Goal: Information Seeking & Learning: Learn about a topic

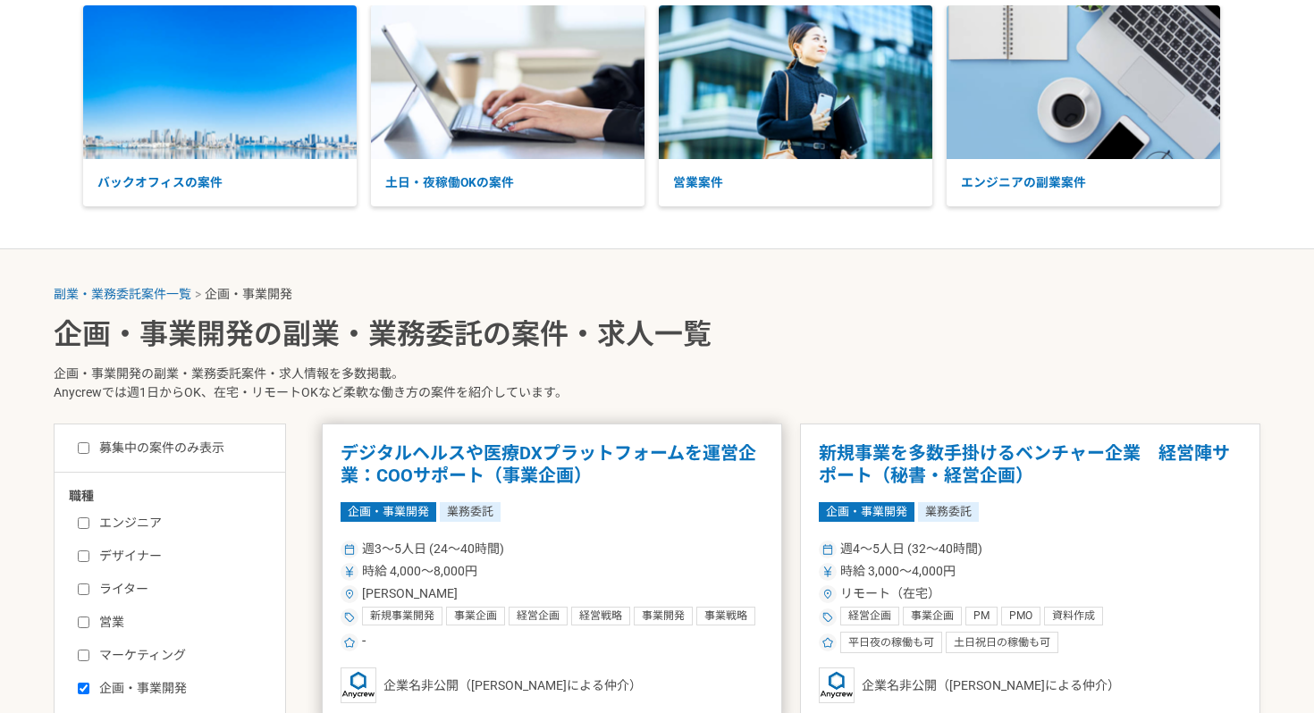
scroll to position [207, 0]
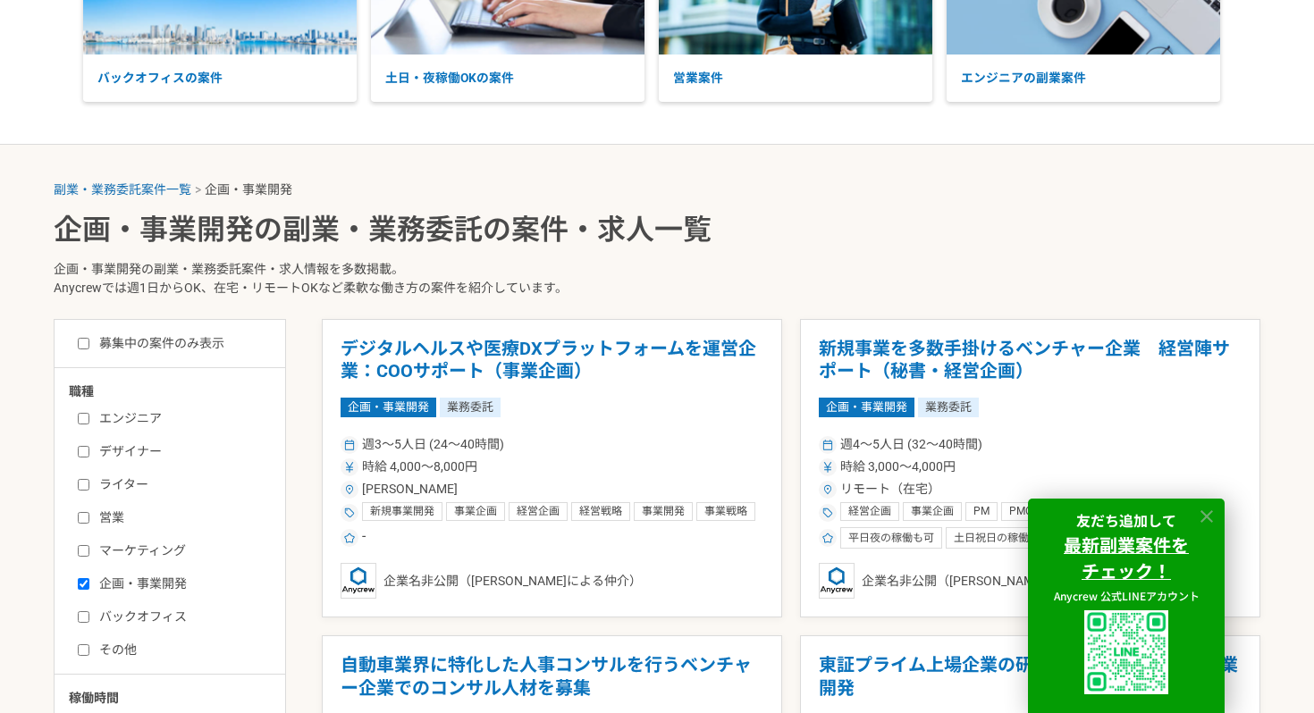
click at [1216, 510] on icon at bounding box center [1207, 517] width 21 height 21
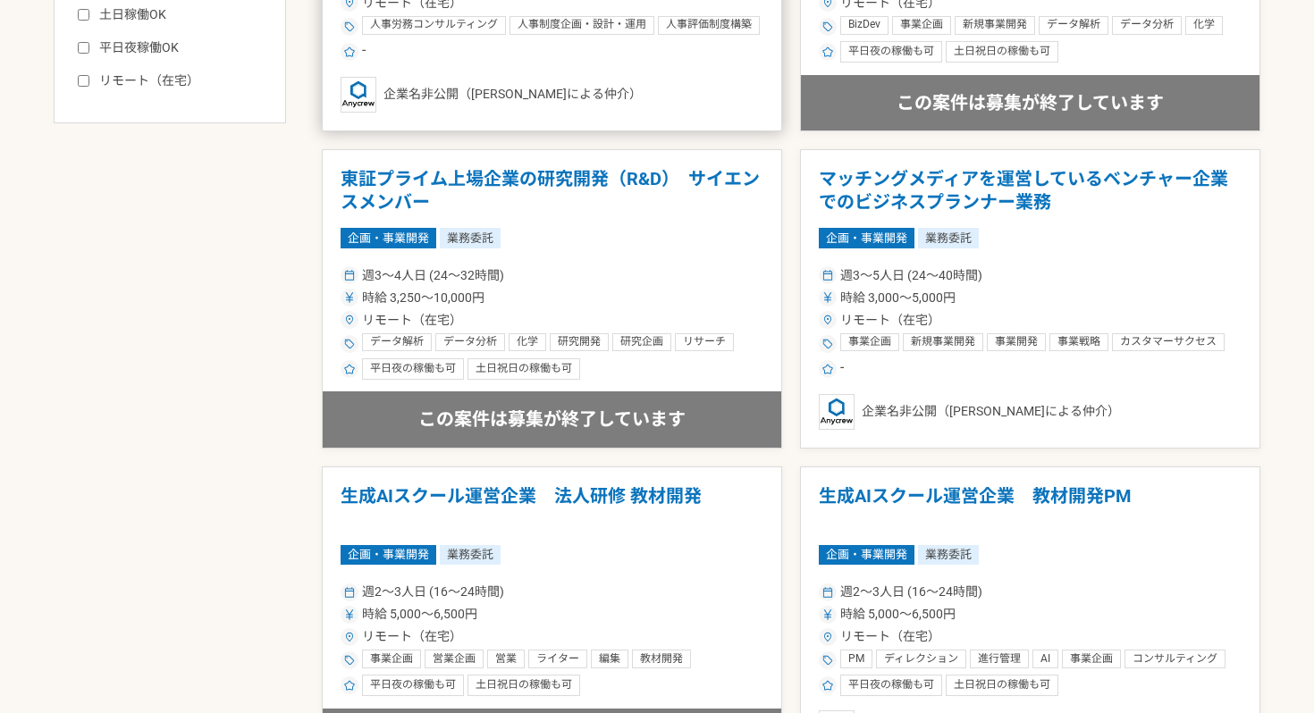
scroll to position [1077, 0]
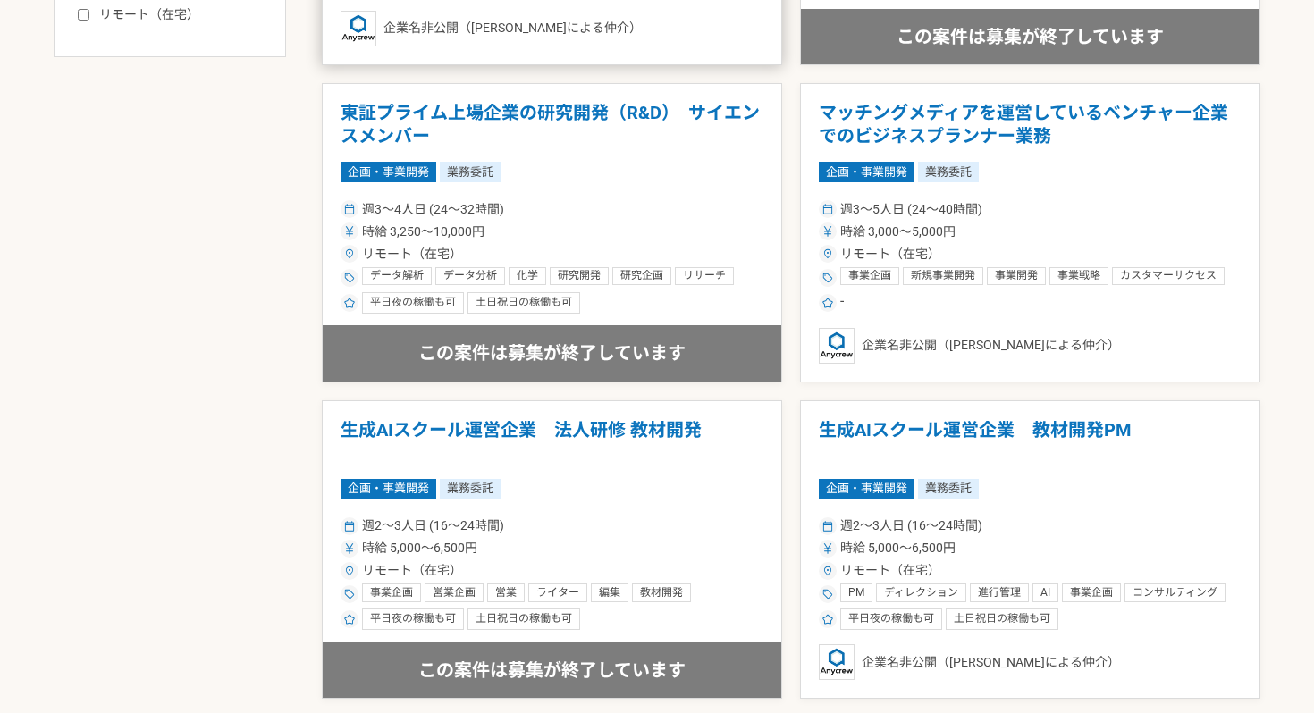
click at [659, 522] on div "週2〜3人日 (16〜24時間)" at bounding box center [552, 526] width 423 height 19
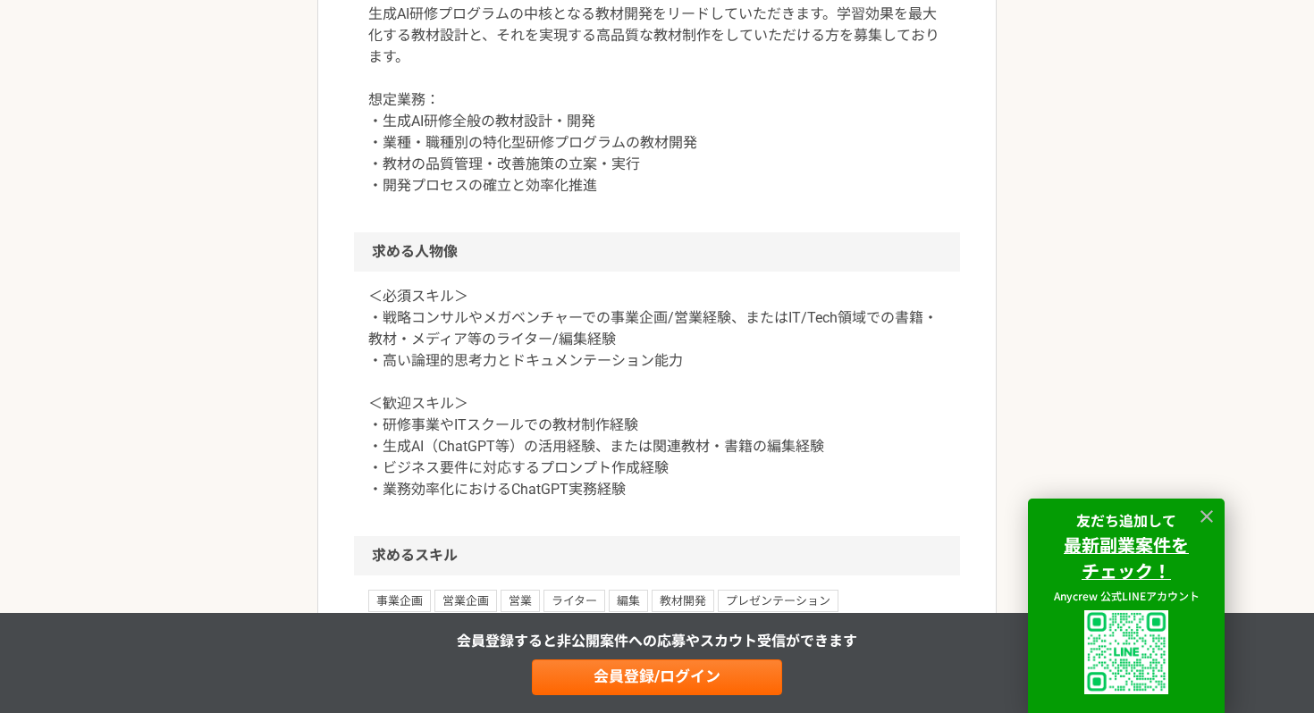
scroll to position [1202, 0]
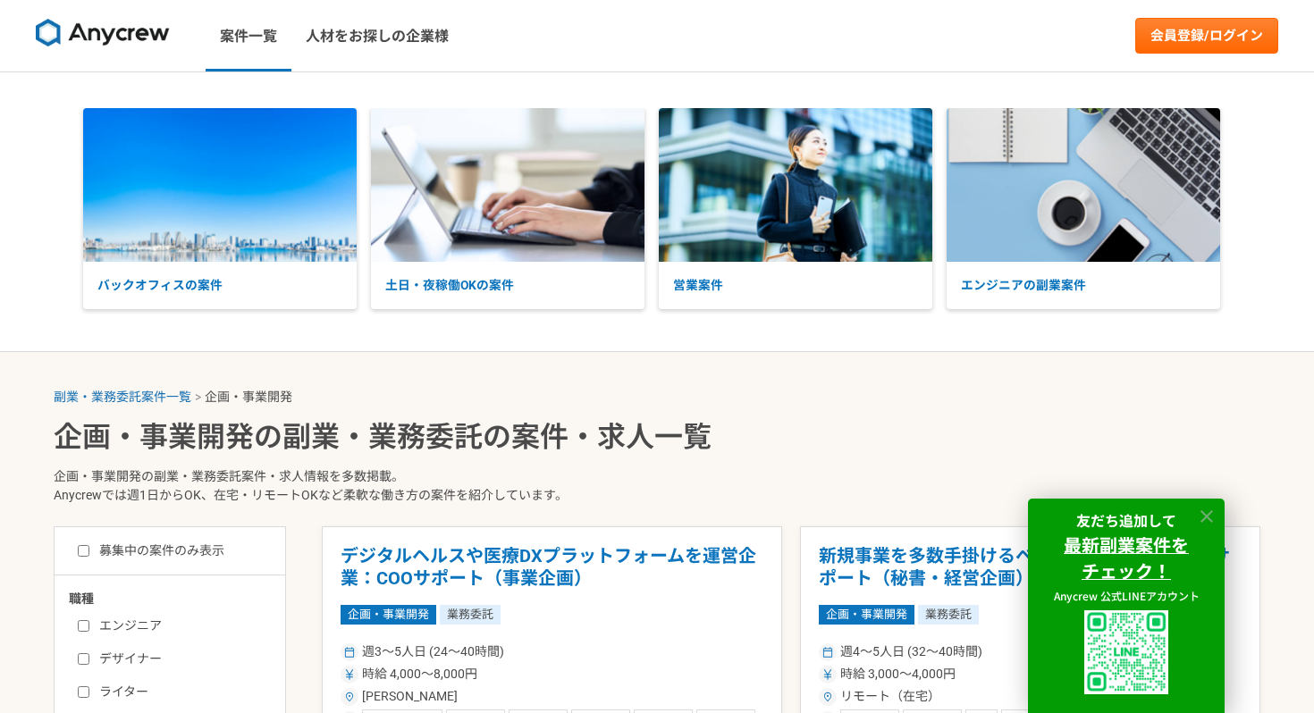
click at [1204, 520] on icon at bounding box center [1207, 517] width 21 height 21
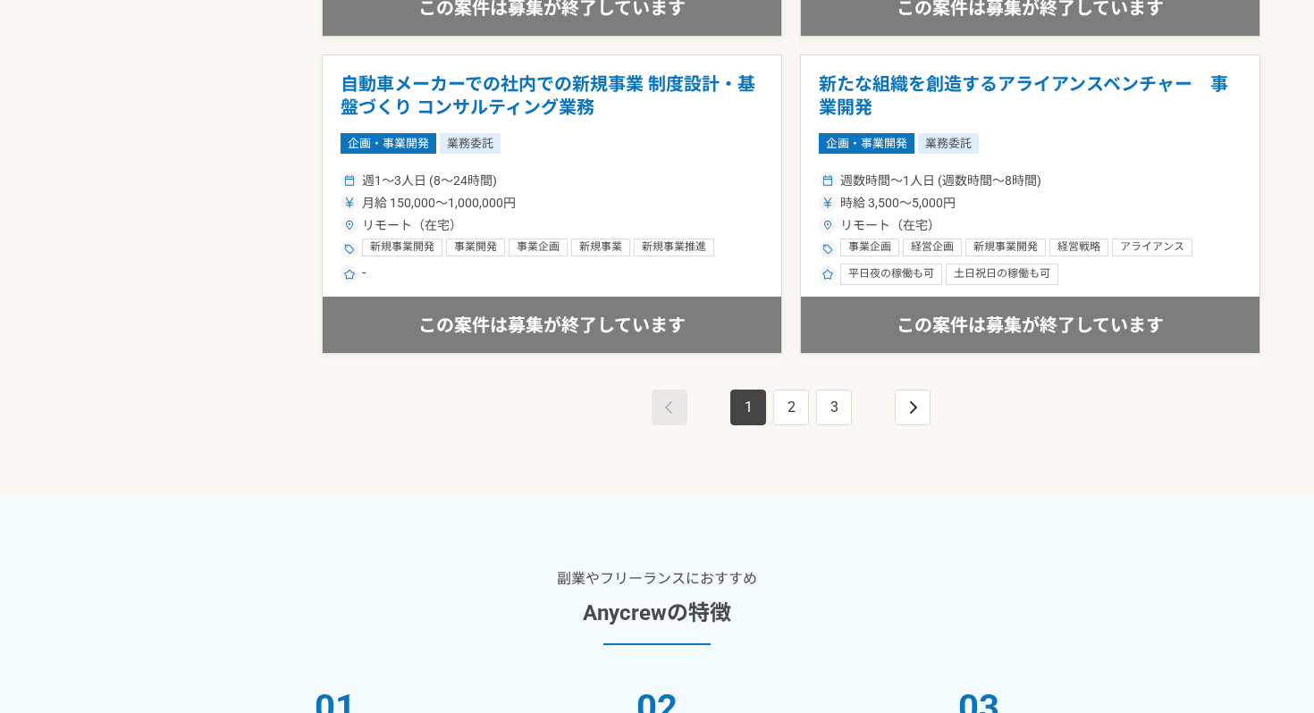
scroll to position [3378, 0]
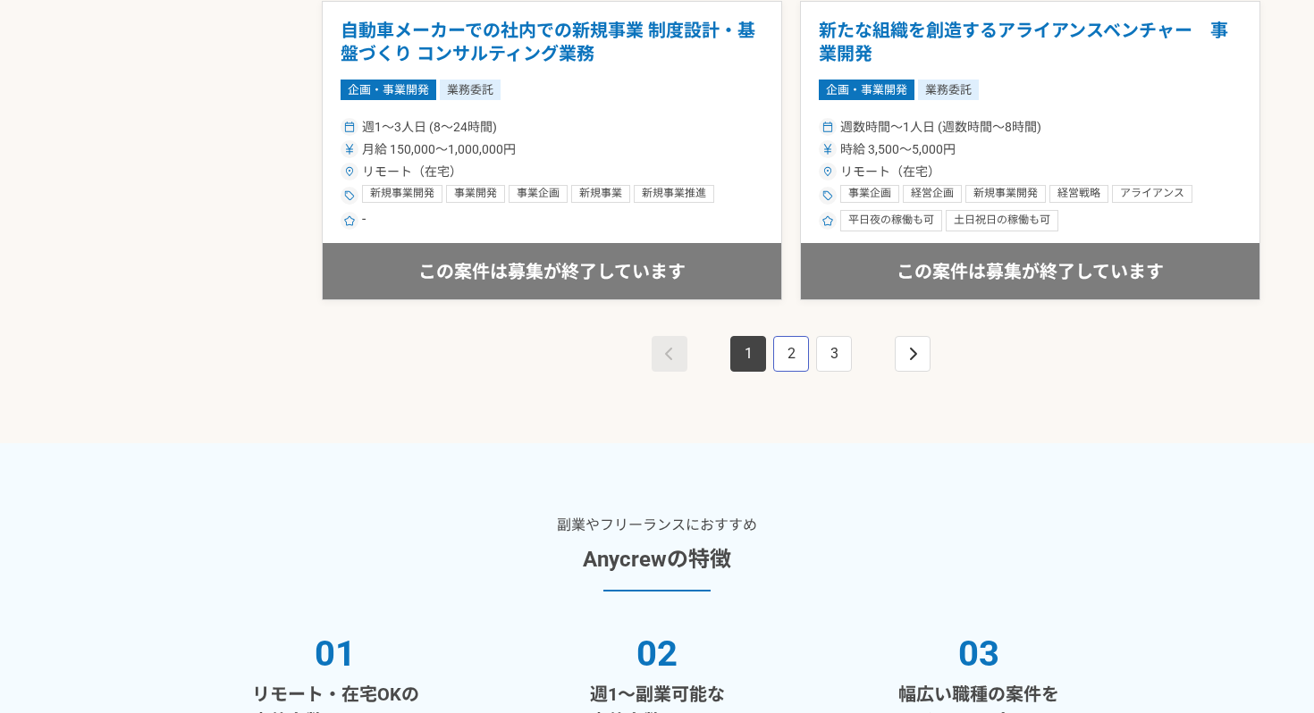
click at [777, 351] on link "2" at bounding box center [791, 354] width 36 height 36
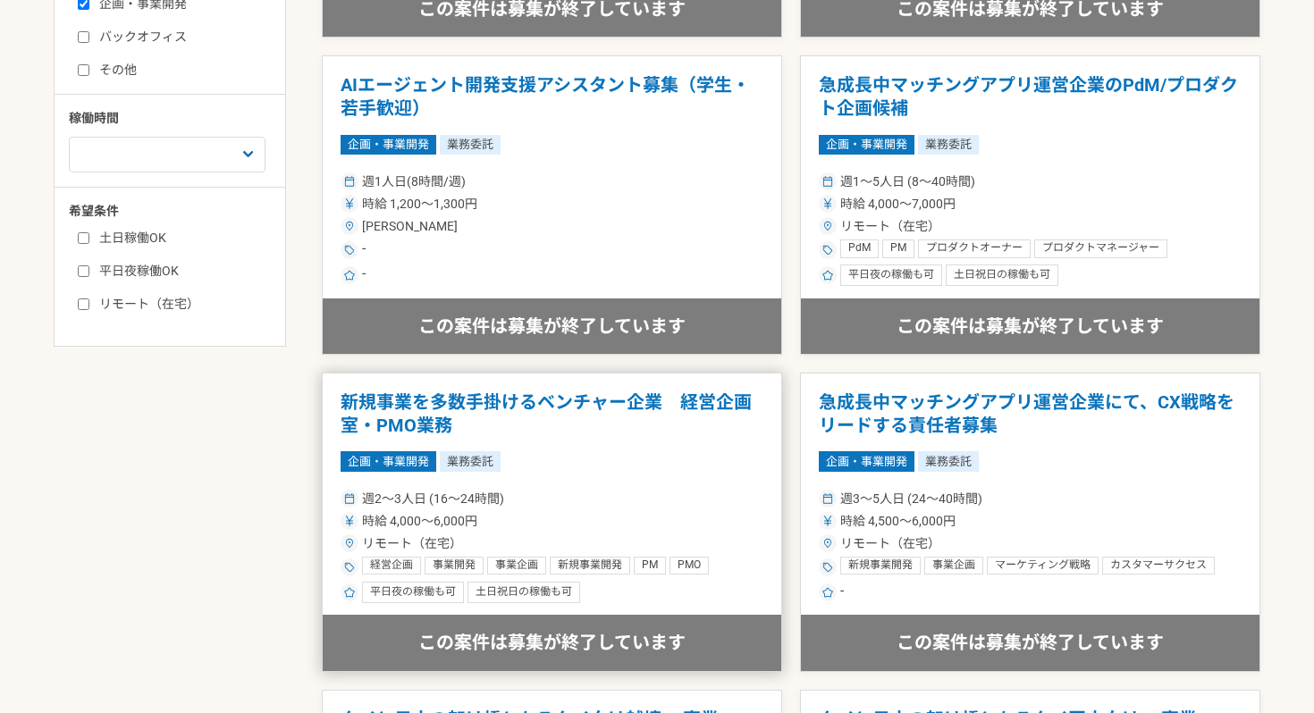
scroll to position [1185, 0]
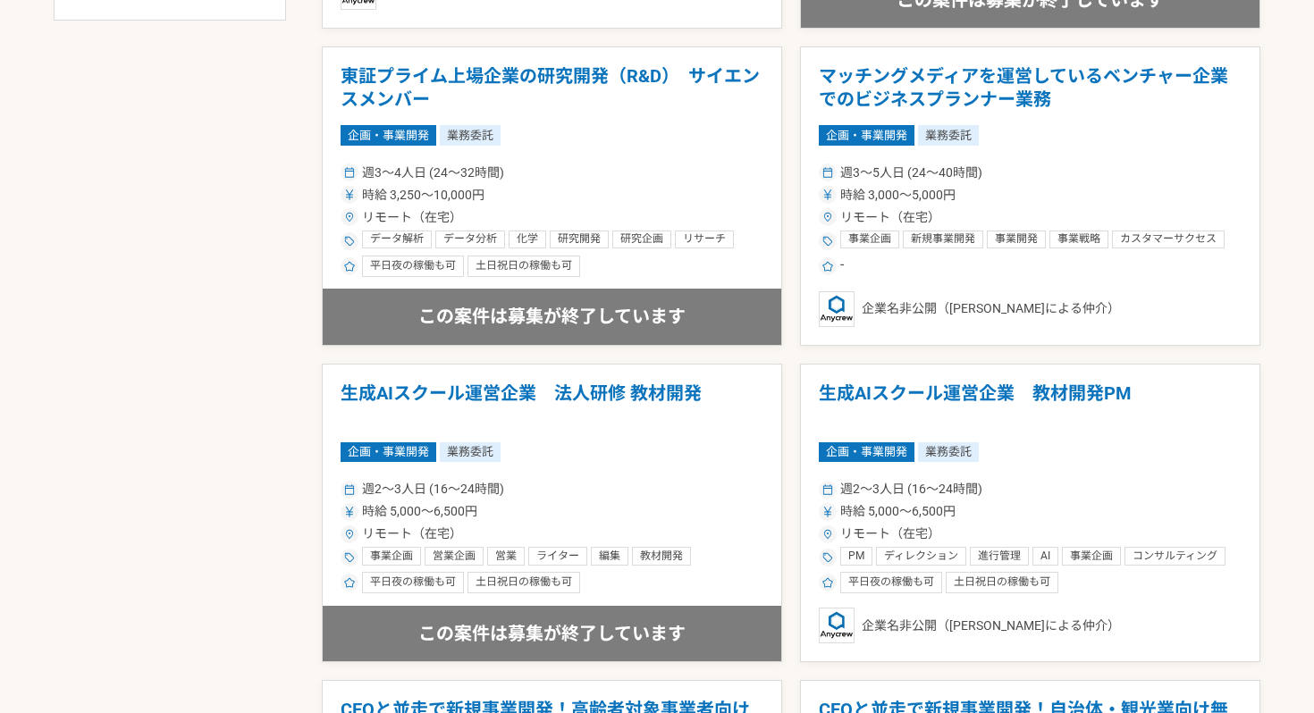
scroll to position [1144, 0]
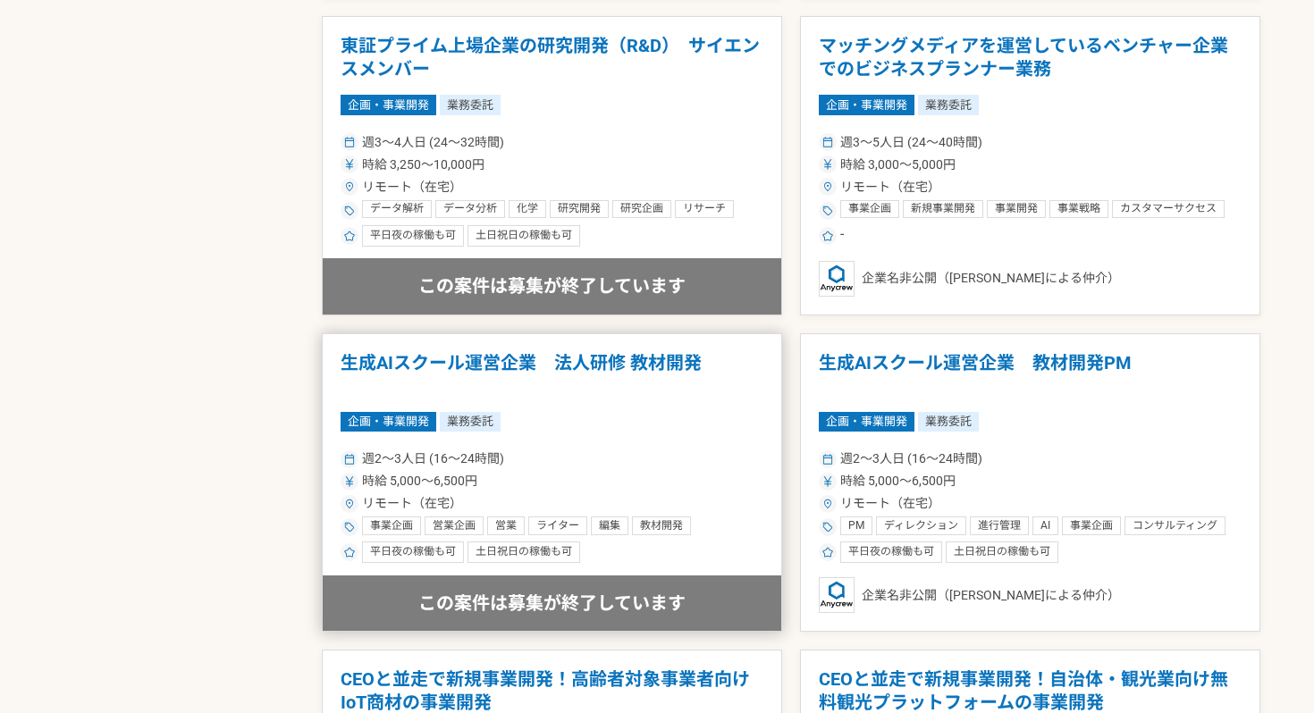
click at [589, 362] on h1 "生成AIスクール運営企業　法人研修 教材開発" at bounding box center [552, 375] width 423 height 46
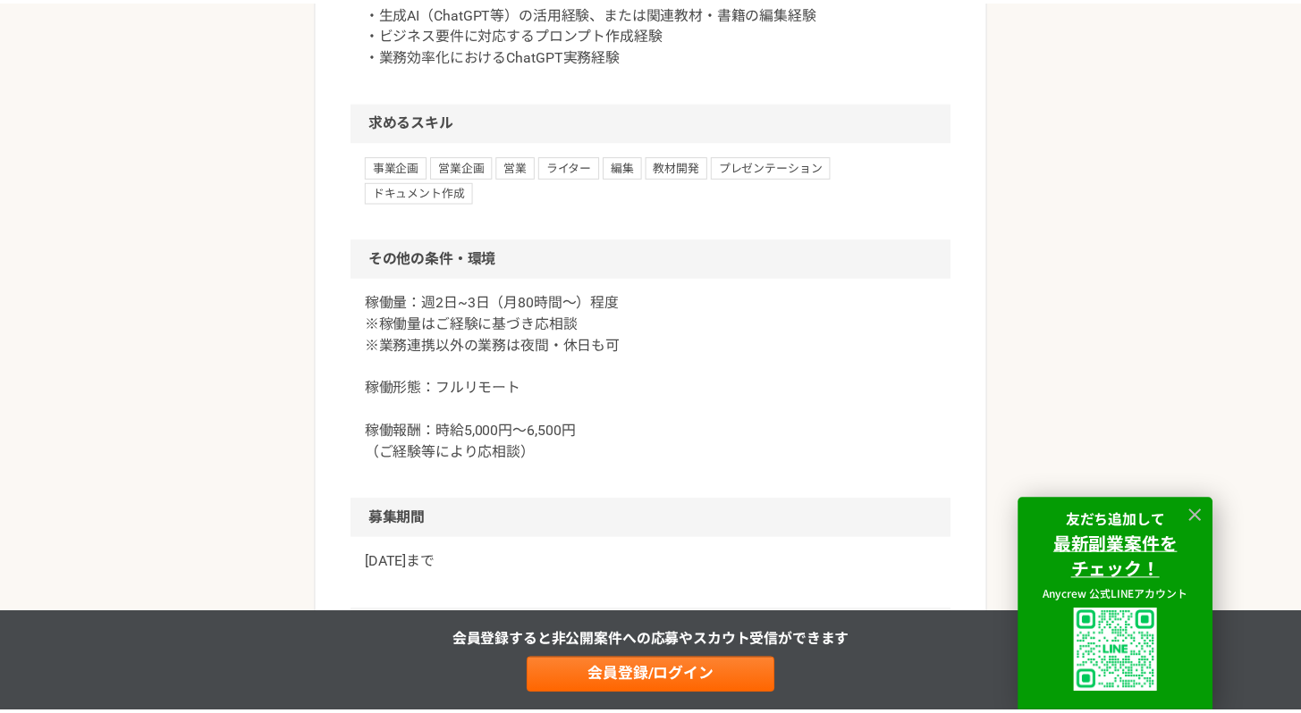
scroll to position [1521, 0]
